Goal: Communication & Community: Answer question/provide support

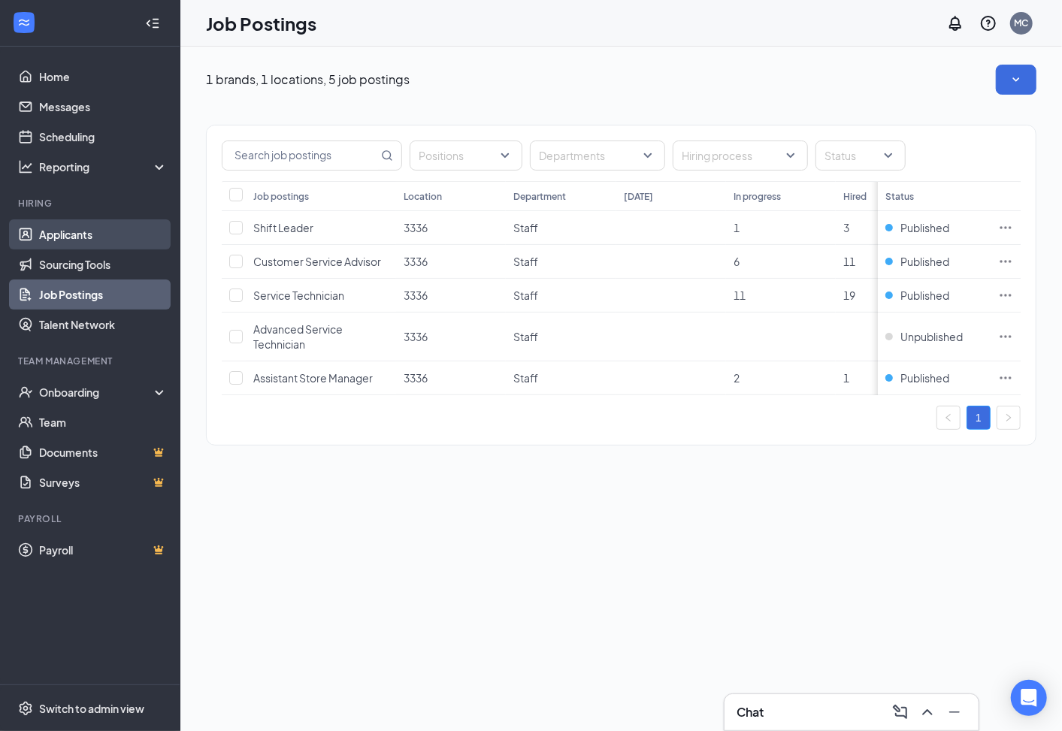
click at [74, 230] on link "Applicants" at bounding box center [103, 234] width 129 height 30
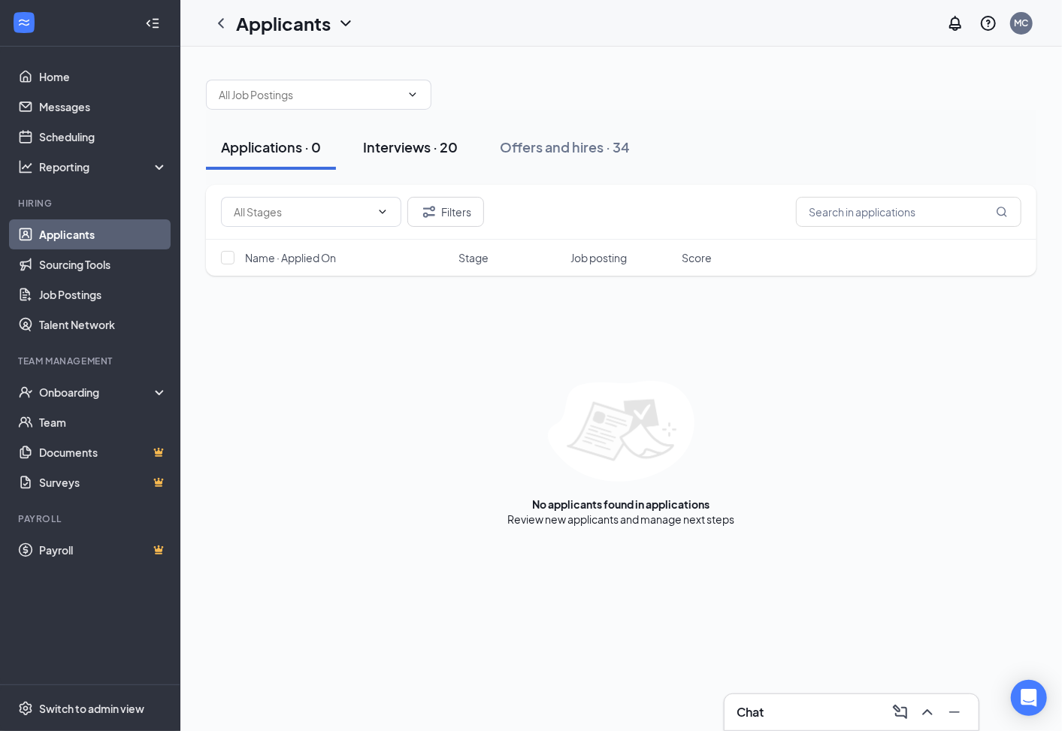
click at [416, 143] on div "Interviews · 20" at bounding box center [410, 147] width 95 height 19
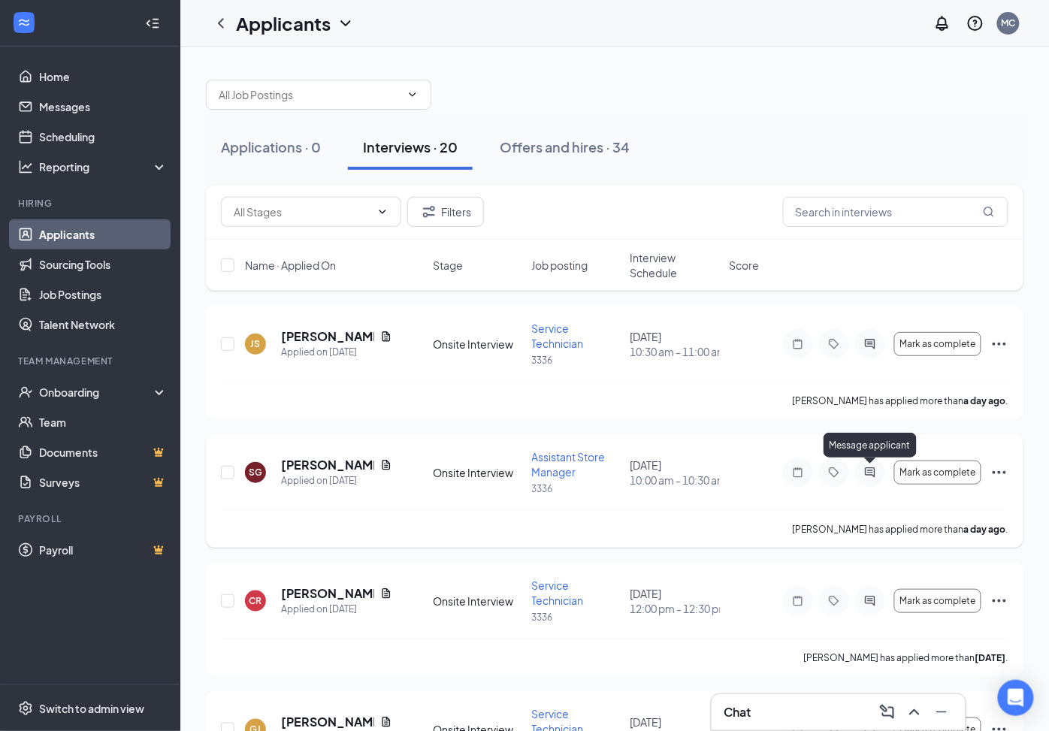
click at [870, 471] on icon "ActiveChat" at bounding box center [870, 473] width 10 height 10
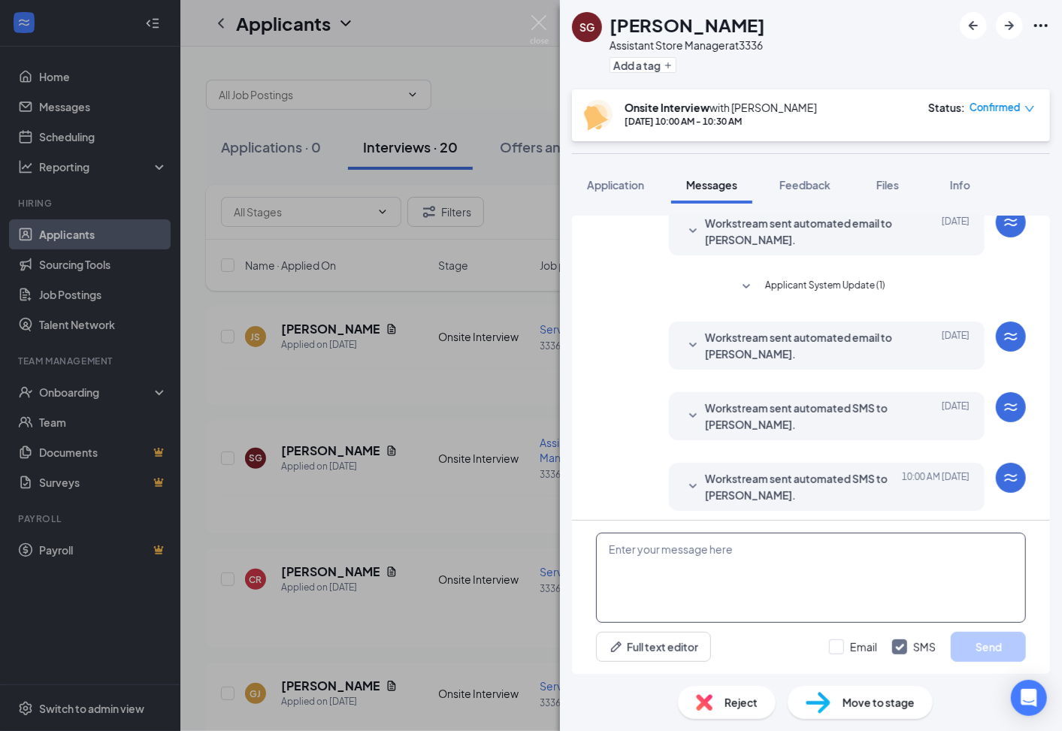
scroll to position [320, 0]
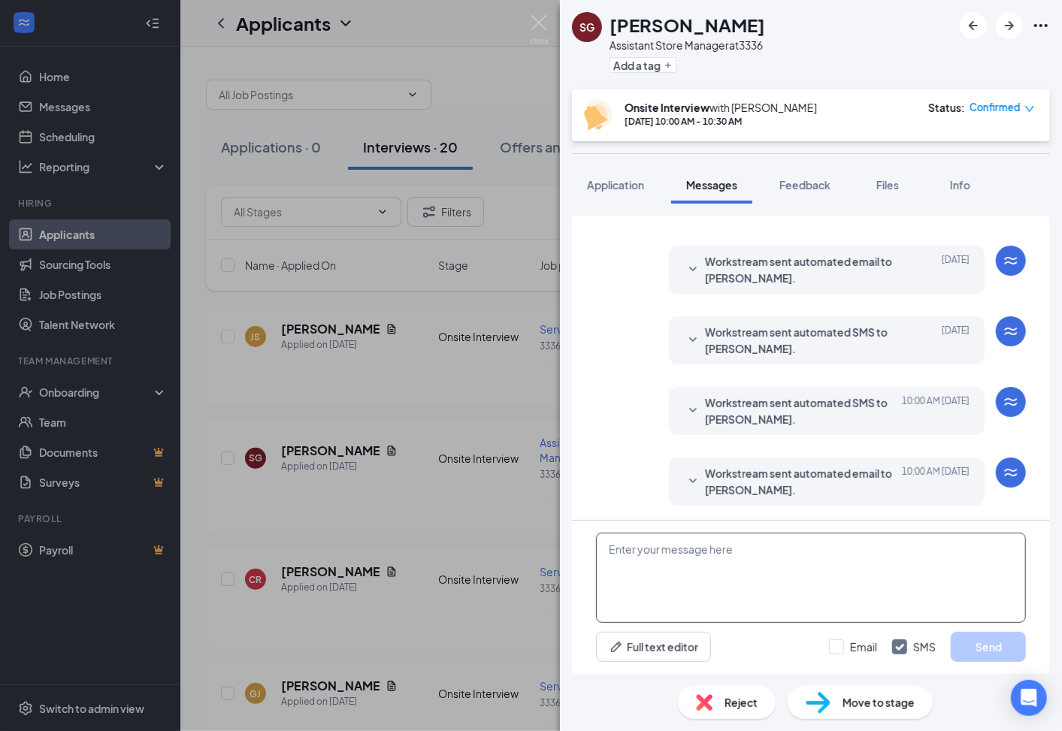
click at [632, 581] on textarea at bounding box center [811, 578] width 430 height 90
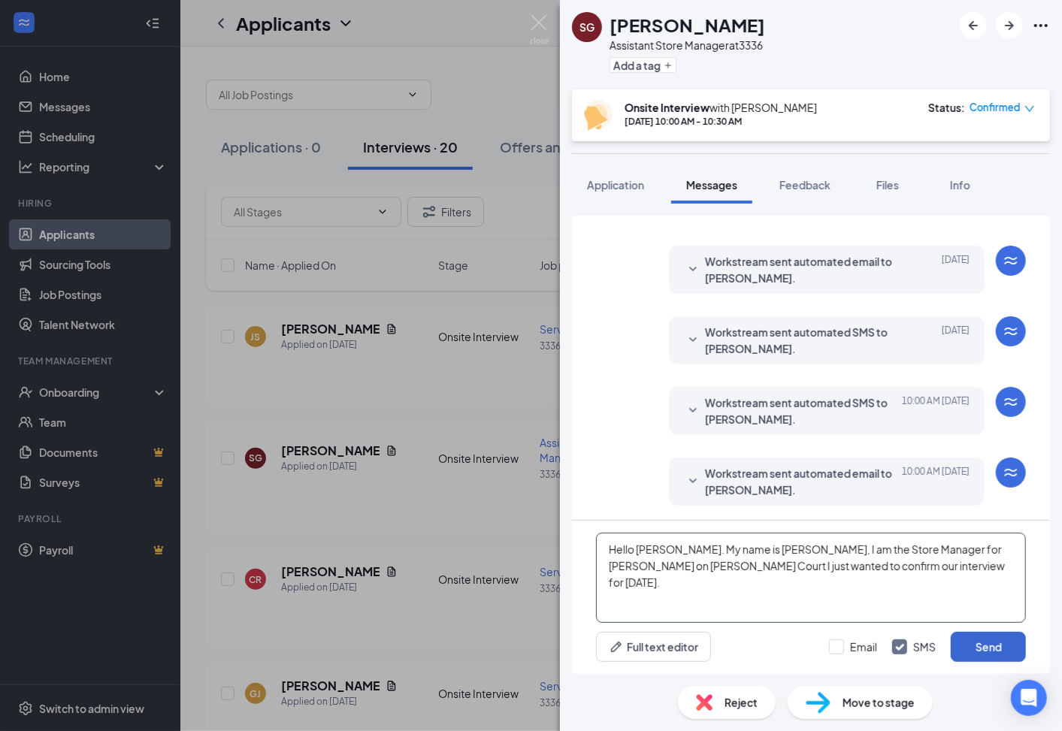
type textarea "Hello [PERSON_NAME]. My name is [PERSON_NAME], I am the Store Manager for [PERS…"
click at [982, 649] on button "Send" at bounding box center [988, 647] width 75 height 30
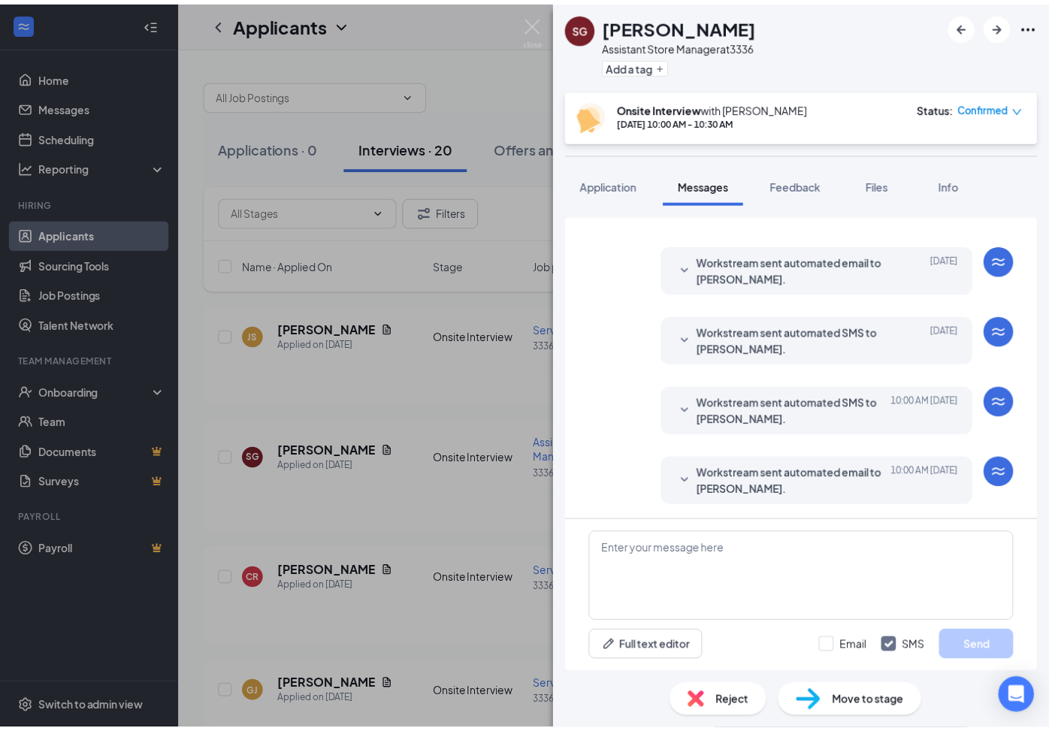
scroll to position [449, 0]
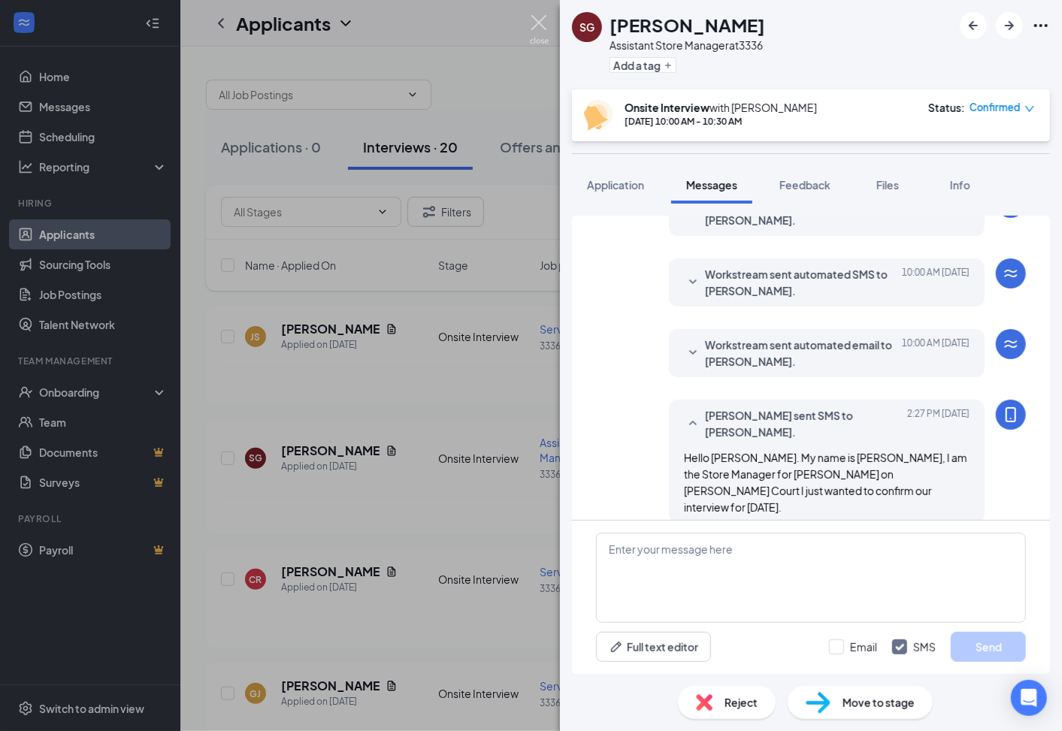
click at [539, 28] on img at bounding box center [539, 29] width 19 height 29
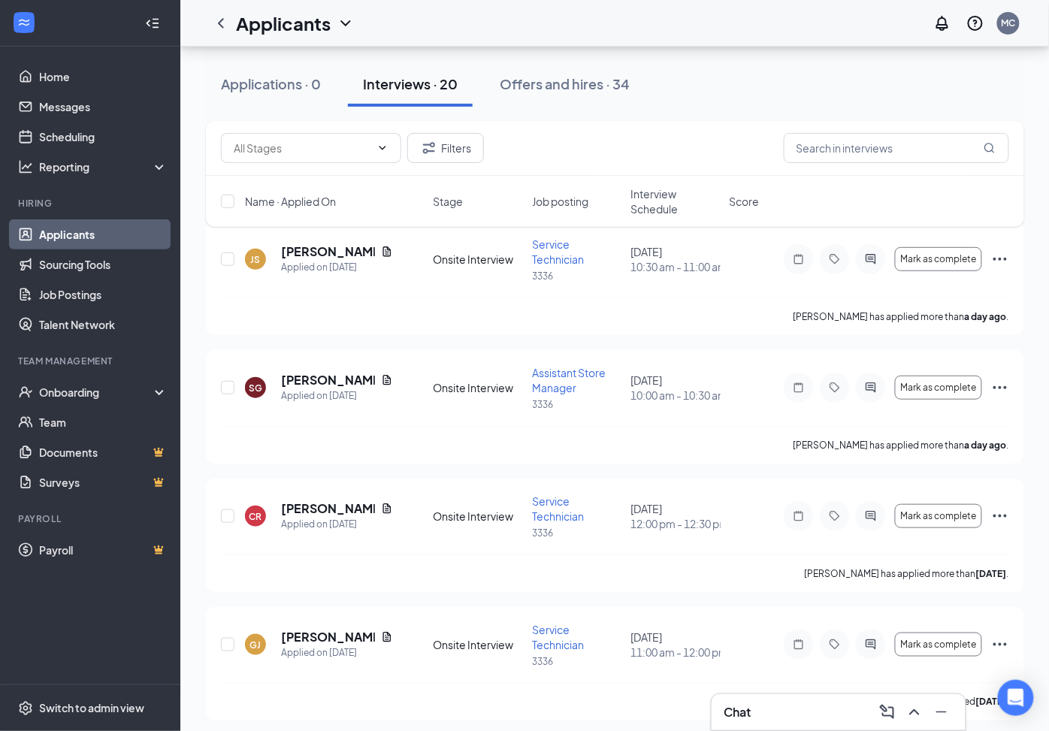
scroll to position [83, 0]
